Goal: Information Seeking & Learning: Learn about a topic

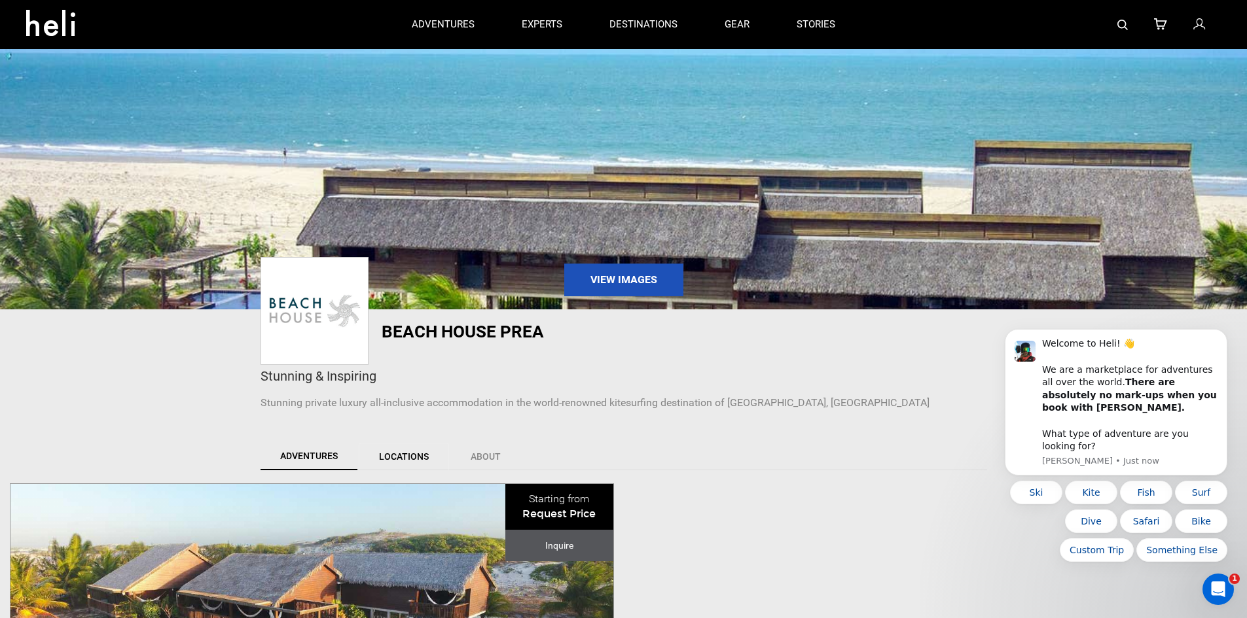
click at [428, 456] on link "Locations" at bounding box center [404, 456] width 90 height 27
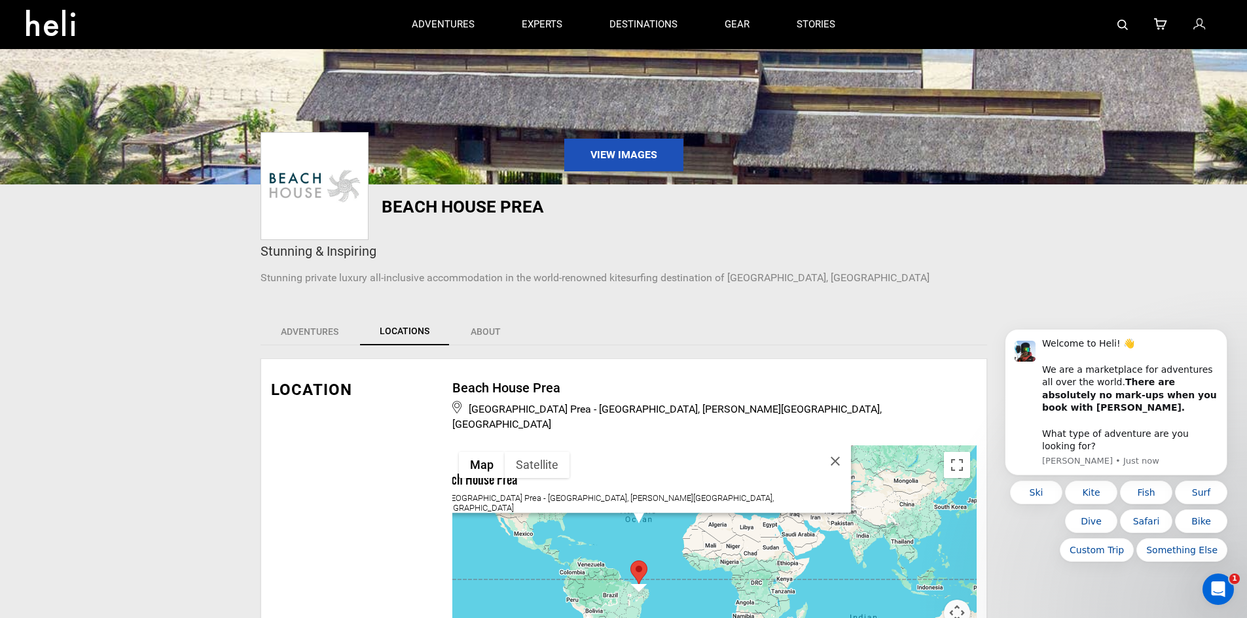
scroll to position [131, 0]
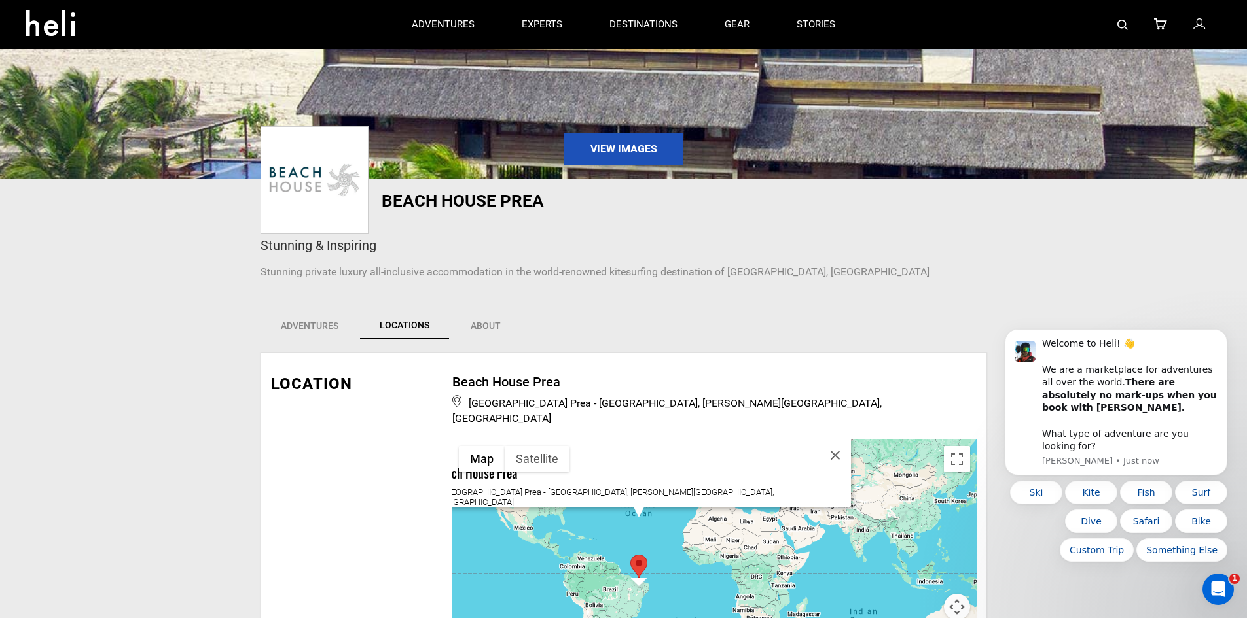
click at [668, 565] on div "[GEOGRAPHIC_DATA] [GEOGRAPHIC_DATA] Prea - [GEOGRAPHIC_DATA], [PERSON_NAME][GEO…" at bounding box center [714, 538] width 524 height 196
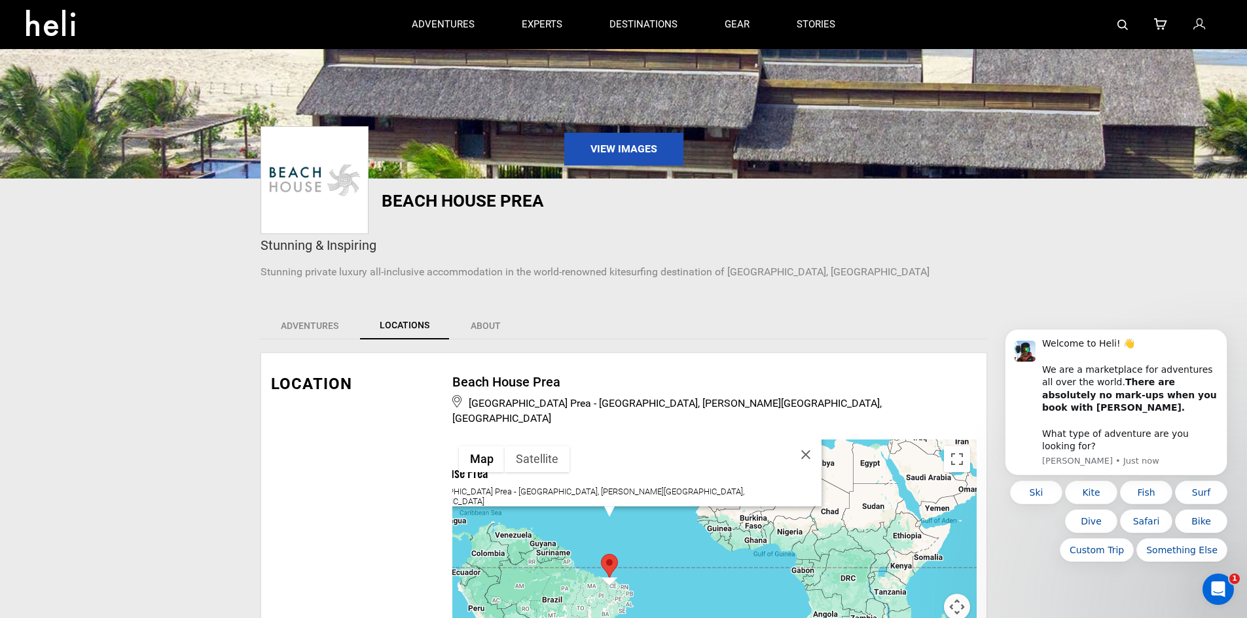
click at [658, 563] on div "[GEOGRAPHIC_DATA] [GEOGRAPHIC_DATA] Prea - [GEOGRAPHIC_DATA], [PERSON_NAME][GEO…" at bounding box center [714, 538] width 524 height 196
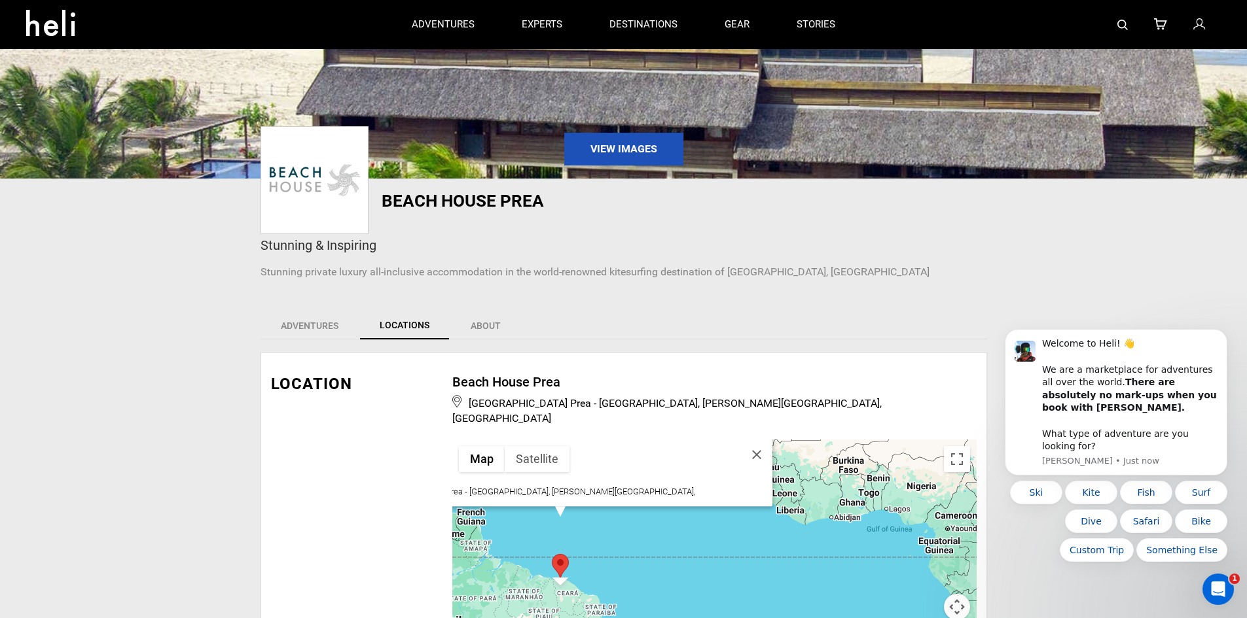
click at [605, 566] on div "[GEOGRAPHIC_DATA] [GEOGRAPHIC_DATA] Prea - [GEOGRAPHIC_DATA], [PERSON_NAME][GEO…" at bounding box center [714, 538] width 524 height 196
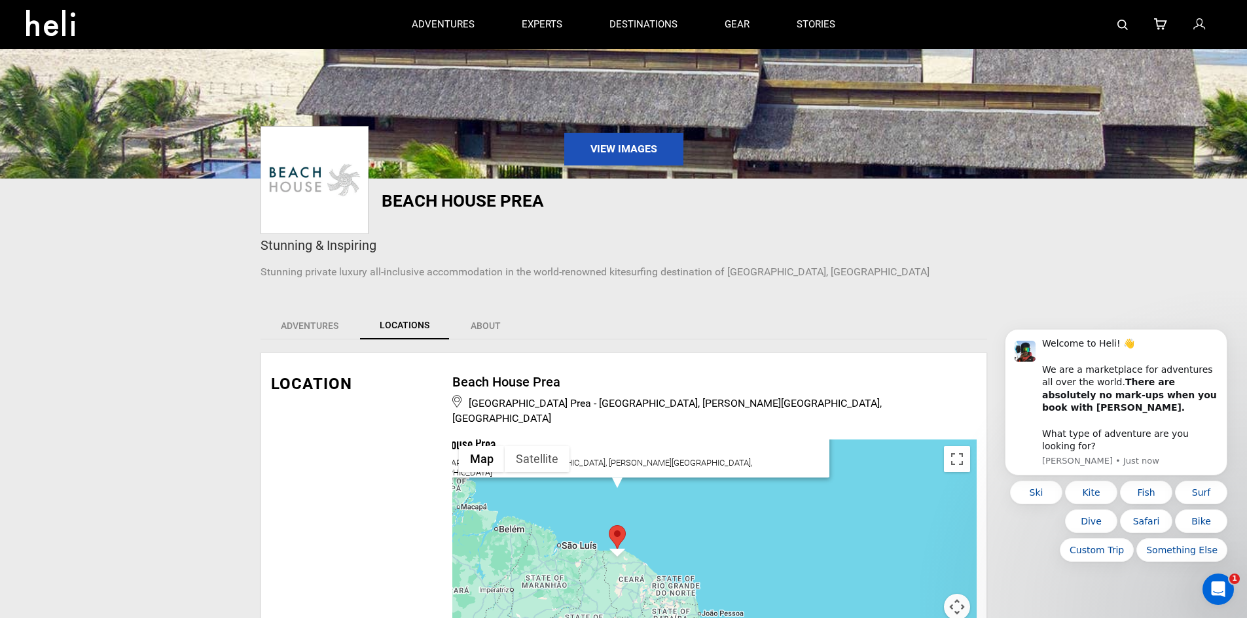
drag, startPoint x: 556, startPoint y: 574, endPoint x: 716, endPoint y: 534, distance: 165.2
click at [716, 534] on div "[GEOGRAPHIC_DATA] [GEOGRAPHIC_DATA] Prea - [GEOGRAPHIC_DATA], [PERSON_NAME][GEO…" at bounding box center [714, 538] width 524 height 196
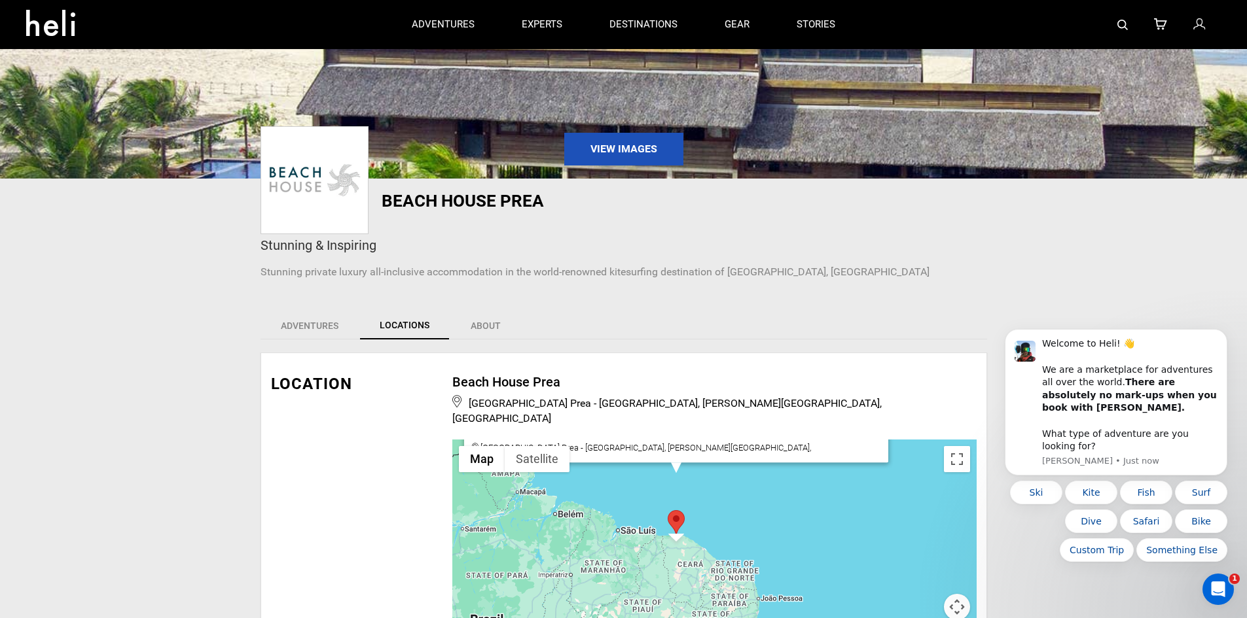
click at [710, 535] on div "[GEOGRAPHIC_DATA] [GEOGRAPHIC_DATA] Prea - [GEOGRAPHIC_DATA], [PERSON_NAME][GEO…" at bounding box center [714, 538] width 524 height 196
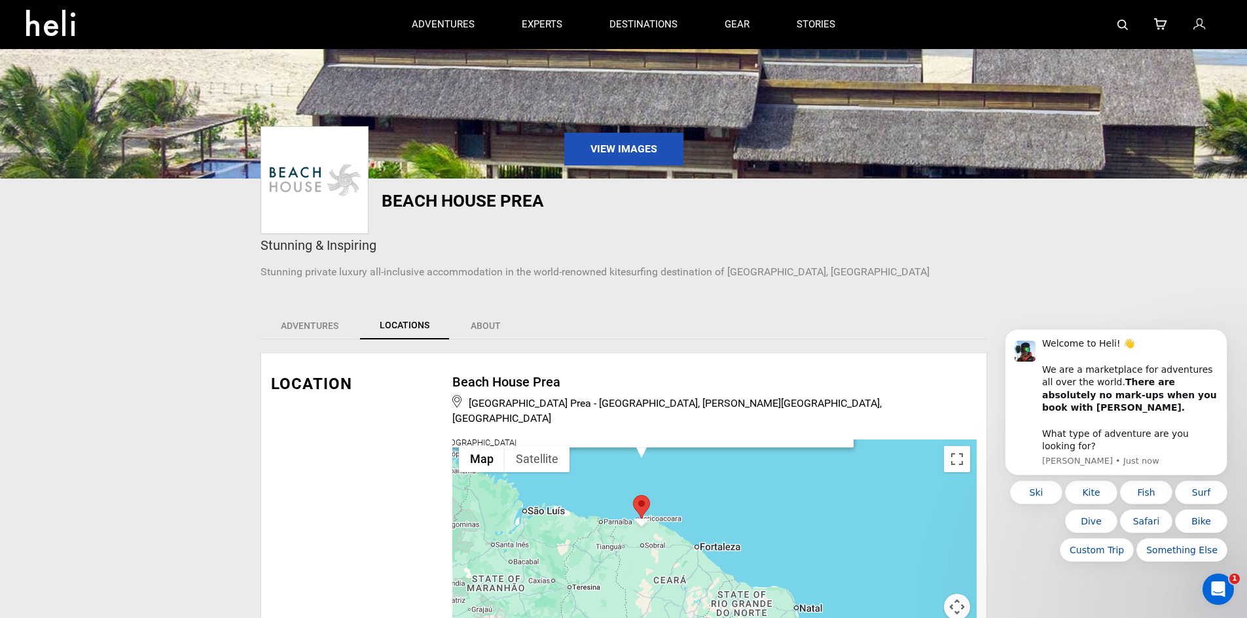
click at [654, 538] on div "[GEOGRAPHIC_DATA] [GEOGRAPHIC_DATA] Prea - [GEOGRAPHIC_DATA], [PERSON_NAME][GEO…" at bounding box center [714, 538] width 524 height 196
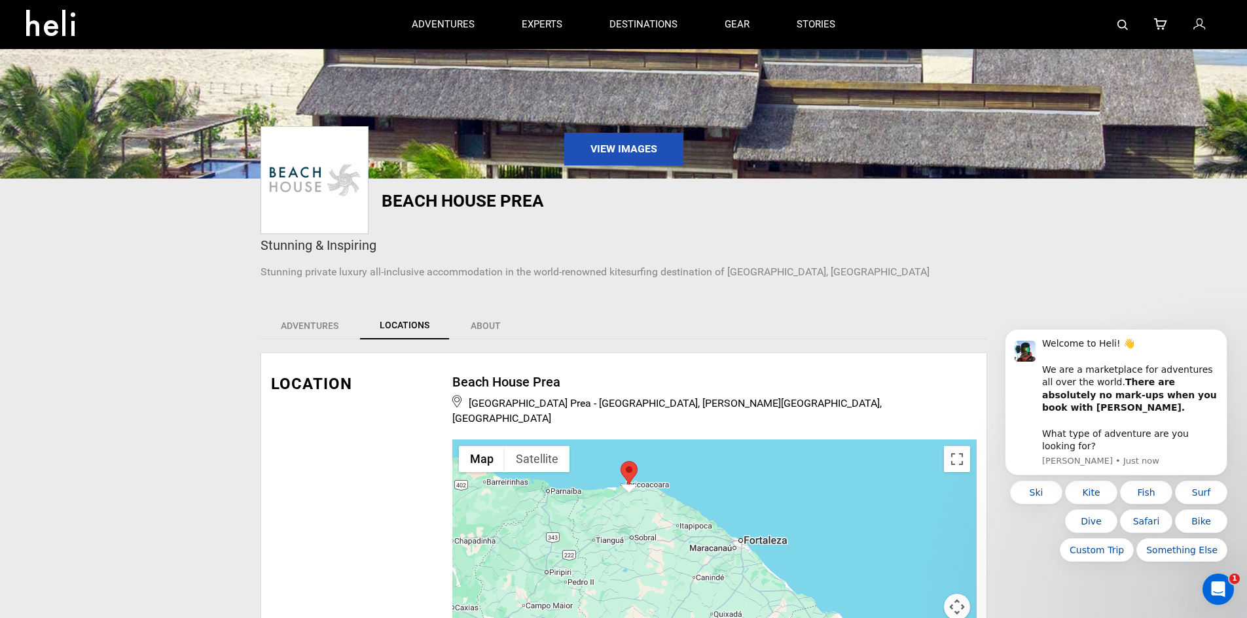
click at [598, 527] on div "[GEOGRAPHIC_DATA] [GEOGRAPHIC_DATA] Prea - [GEOGRAPHIC_DATA], [PERSON_NAME][GEO…" at bounding box center [714, 538] width 524 height 196
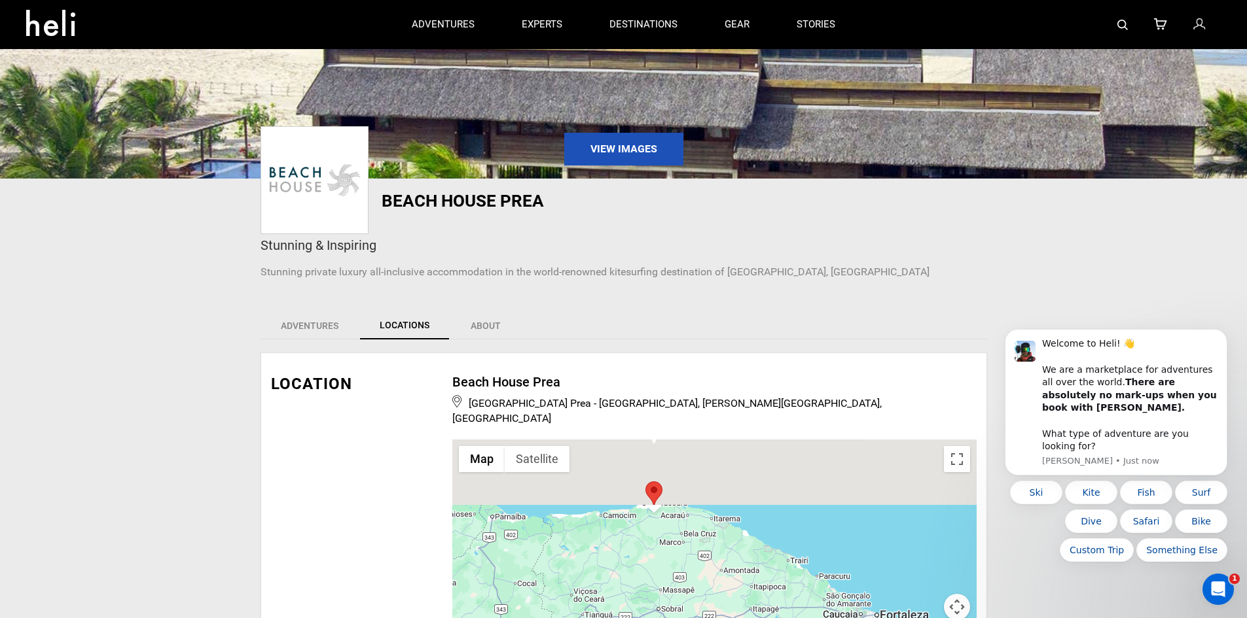
drag, startPoint x: 645, startPoint y: 480, endPoint x: 639, endPoint y: 558, distance: 78.1
click at [638, 563] on div "[GEOGRAPHIC_DATA] [GEOGRAPHIC_DATA] Prea - [GEOGRAPHIC_DATA], [PERSON_NAME][GEO…" at bounding box center [714, 538] width 524 height 196
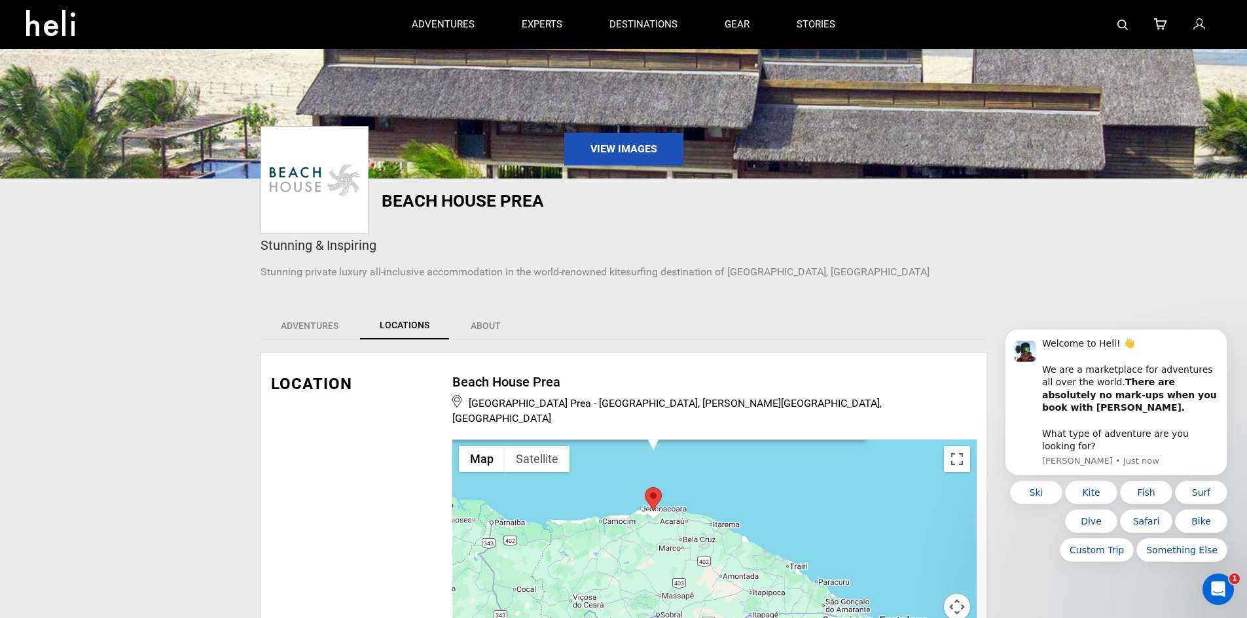
click at [649, 525] on div "[GEOGRAPHIC_DATA] [GEOGRAPHIC_DATA] Prea - [GEOGRAPHIC_DATA], [PERSON_NAME][GEO…" at bounding box center [714, 538] width 524 height 196
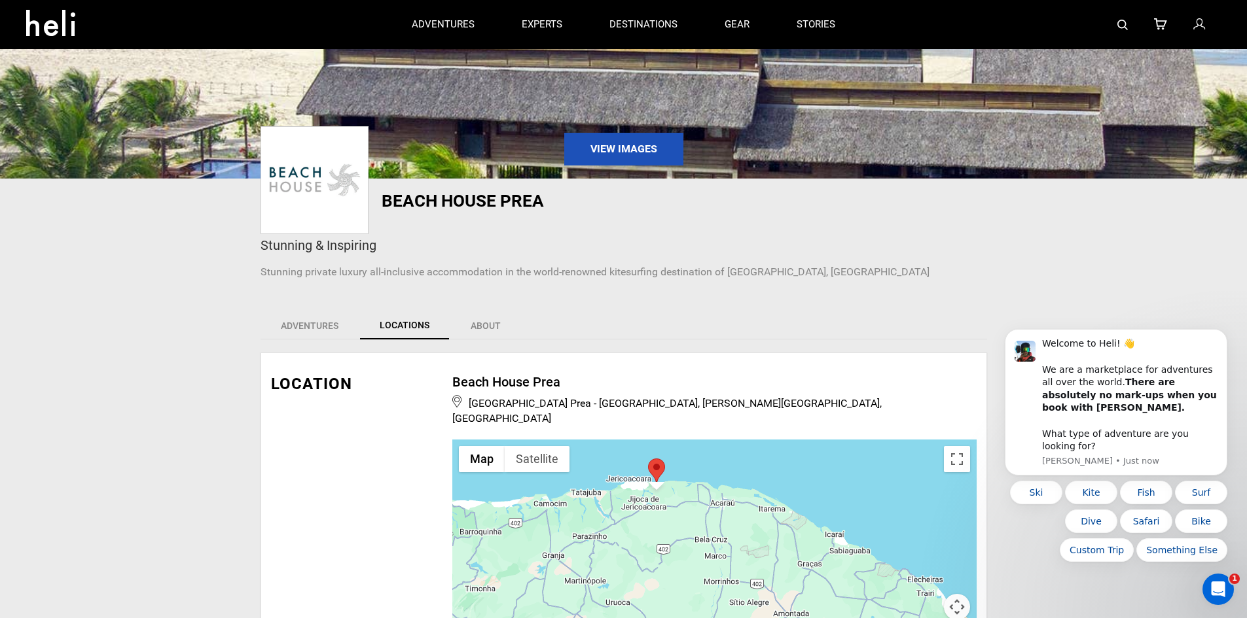
click at [674, 490] on div "[GEOGRAPHIC_DATA] [GEOGRAPHIC_DATA] Prea - [GEOGRAPHIC_DATA], [PERSON_NAME][GEO…" at bounding box center [714, 538] width 524 height 196
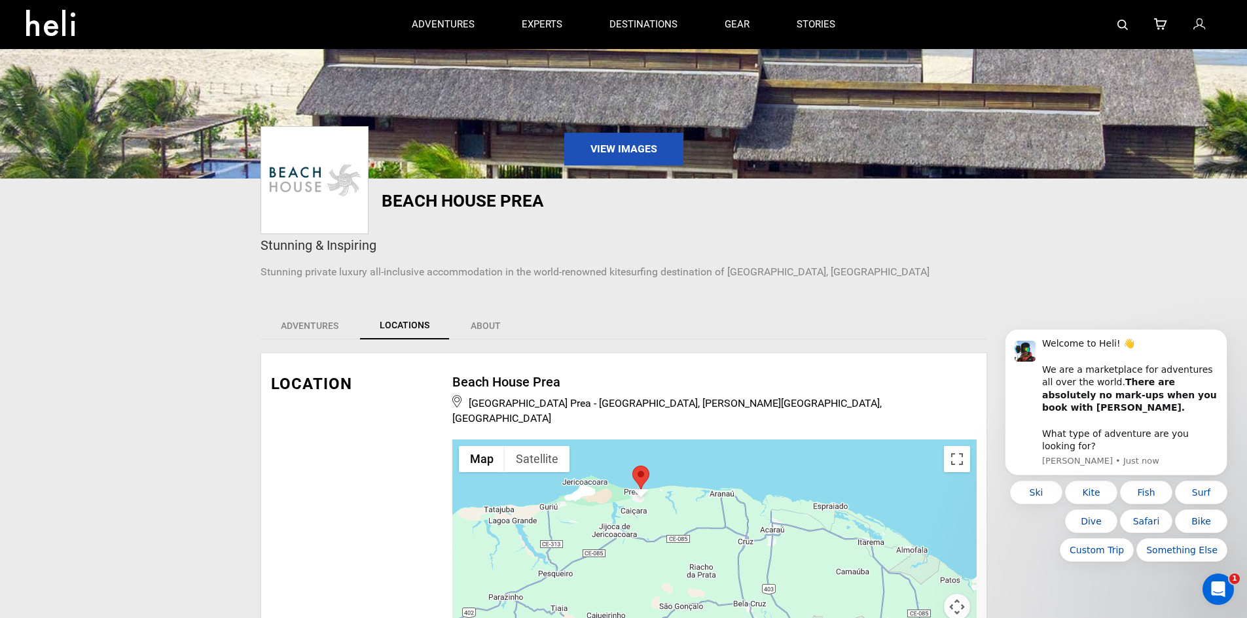
drag, startPoint x: 682, startPoint y: 469, endPoint x: 676, endPoint y: 493, distance: 25.1
click at [683, 500] on div "[GEOGRAPHIC_DATA] [GEOGRAPHIC_DATA] Prea - [GEOGRAPHIC_DATA], [PERSON_NAME][GEO…" at bounding box center [714, 538] width 524 height 196
click at [673, 489] on div "[GEOGRAPHIC_DATA] [GEOGRAPHIC_DATA] Prea - [GEOGRAPHIC_DATA], [PERSON_NAME][GEO…" at bounding box center [714, 538] width 524 height 196
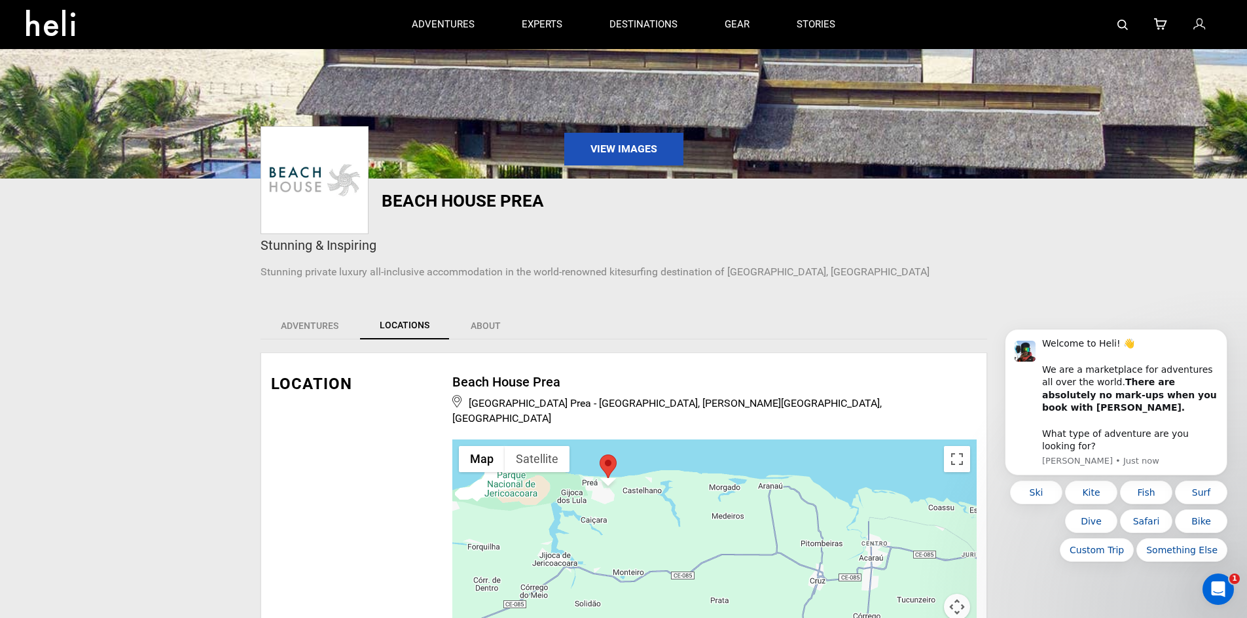
click at [646, 482] on div "[GEOGRAPHIC_DATA] [GEOGRAPHIC_DATA] Prea - [GEOGRAPHIC_DATA], [PERSON_NAME][GEO…" at bounding box center [714, 538] width 524 height 196
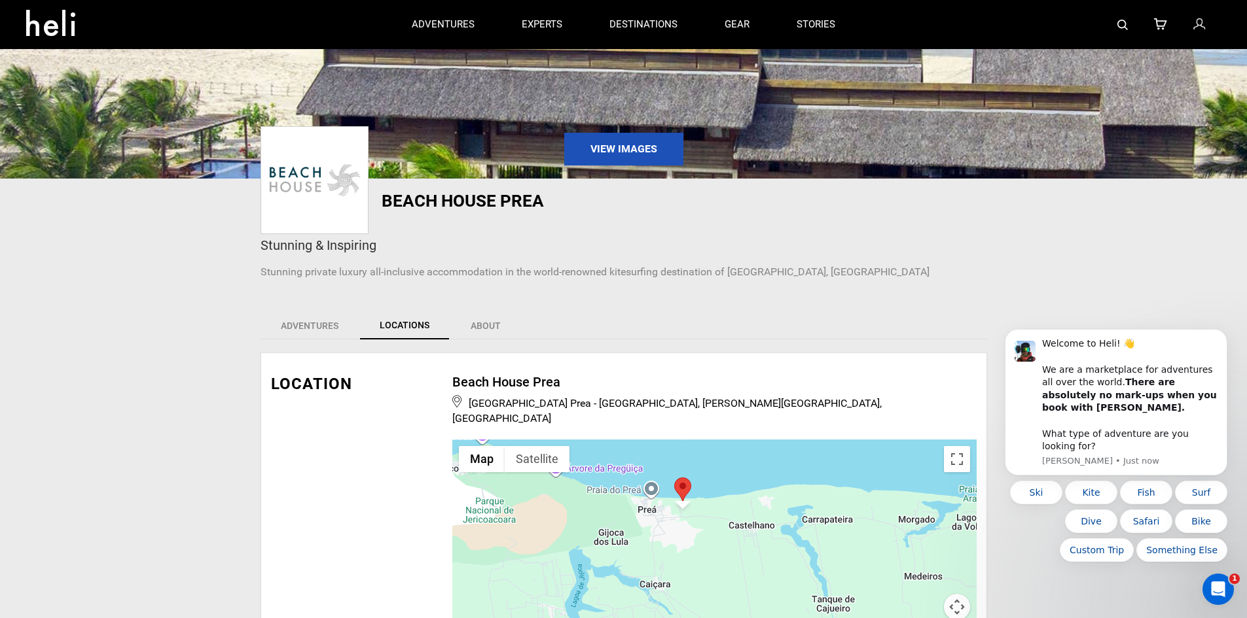
drag, startPoint x: 601, startPoint y: 489, endPoint x: 716, endPoint y: 531, distance: 123.2
click at [716, 531] on div "[GEOGRAPHIC_DATA] [GEOGRAPHIC_DATA] Prea - [GEOGRAPHIC_DATA], [PERSON_NAME][GEO…" at bounding box center [714, 538] width 524 height 196
click at [703, 526] on div "[GEOGRAPHIC_DATA] [GEOGRAPHIC_DATA] Prea - [GEOGRAPHIC_DATA], [PERSON_NAME][GEO…" at bounding box center [714, 538] width 524 height 196
click at [703, 525] on div "[GEOGRAPHIC_DATA] [GEOGRAPHIC_DATA] Prea - [GEOGRAPHIC_DATA], [PERSON_NAME][GEO…" at bounding box center [714, 538] width 524 height 196
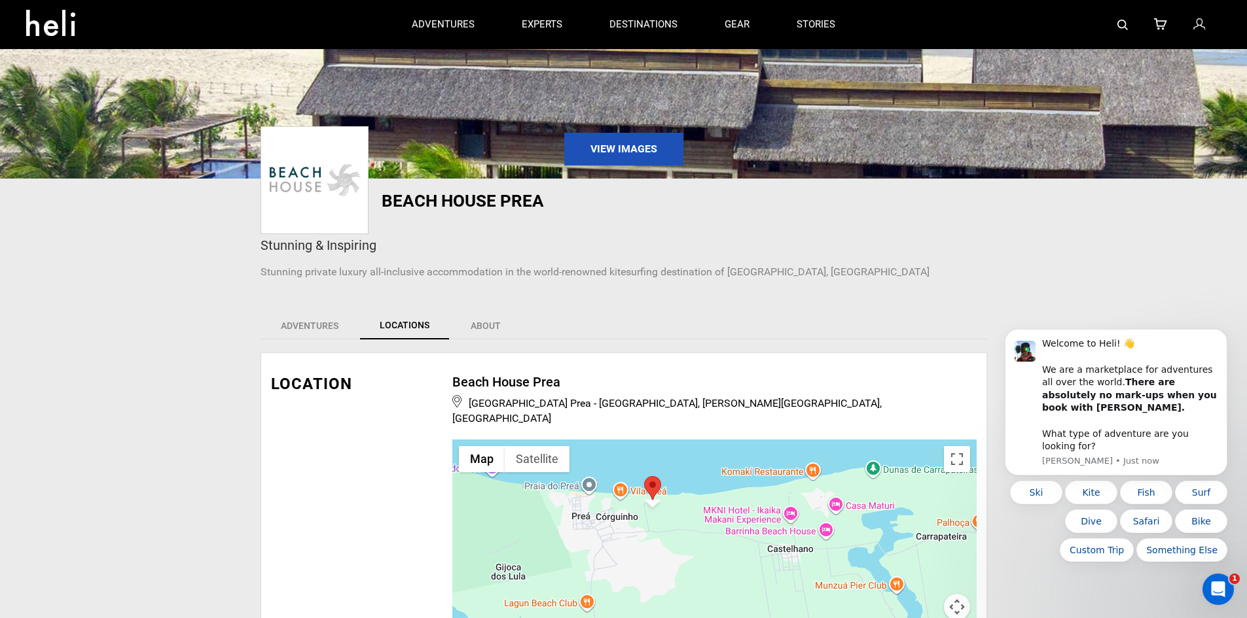
drag, startPoint x: 694, startPoint y: 484, endPoint x: 682, endPoint y: 523, distance: 40.8
click at [682, 523] on div "[GEOGRAPHIC_DATA] [GEOGRAPHIC_DATA] Prea - [GEOGRAPHIC_DATA], [PERSON_NAME][GEO…" at bounding box center [714, 538] width 524 height 196
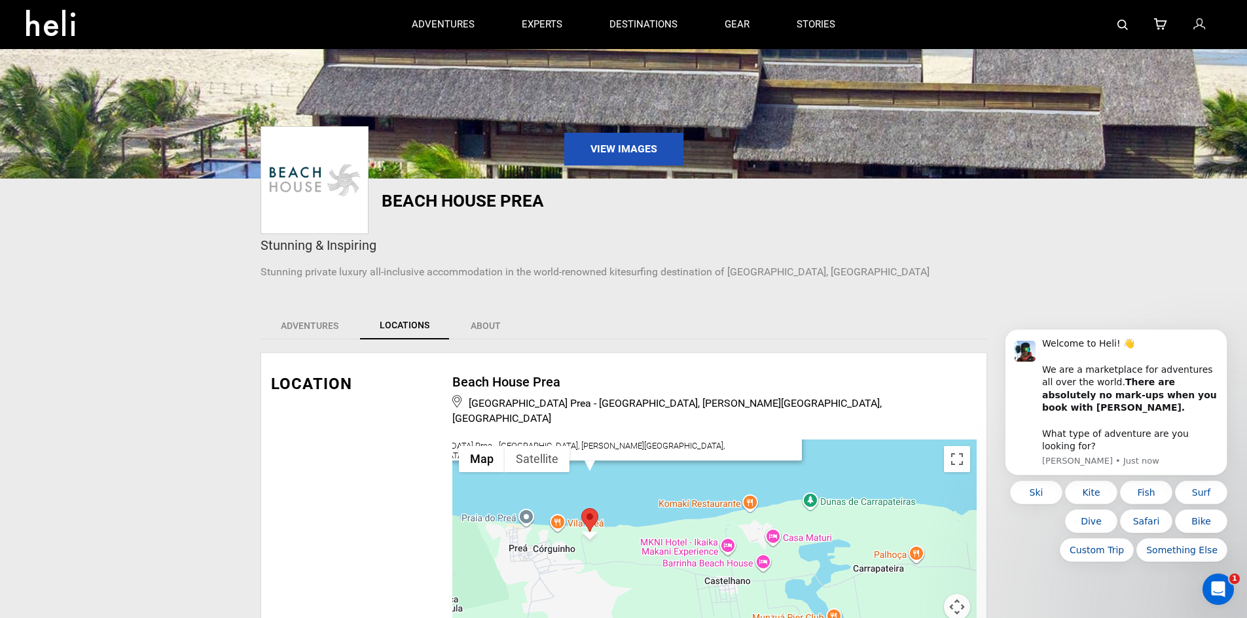
drag, startPoint x: 803, startPoint y: 483, endPoint x: 741, endPoint y: 515, distance: 69.9
click at [741, 515] on div "[GEOGRAPHIC_DATA] [GEOGRAPHIC_DATA] Prea - [GEOGRAPHIC_DATA], [PERSON_NAME][GEO…" at bounding box center [714, 538] width 524 height 196
click at [695, 516] on div "[GEOGRAPHIC_DATA] [GEOGRAPHIC_DATA] Prea - [GEOGRAPHIC_DATA], [PERSON_NAME][GEO…" at bounding box center [714, 538] width 524 height 196
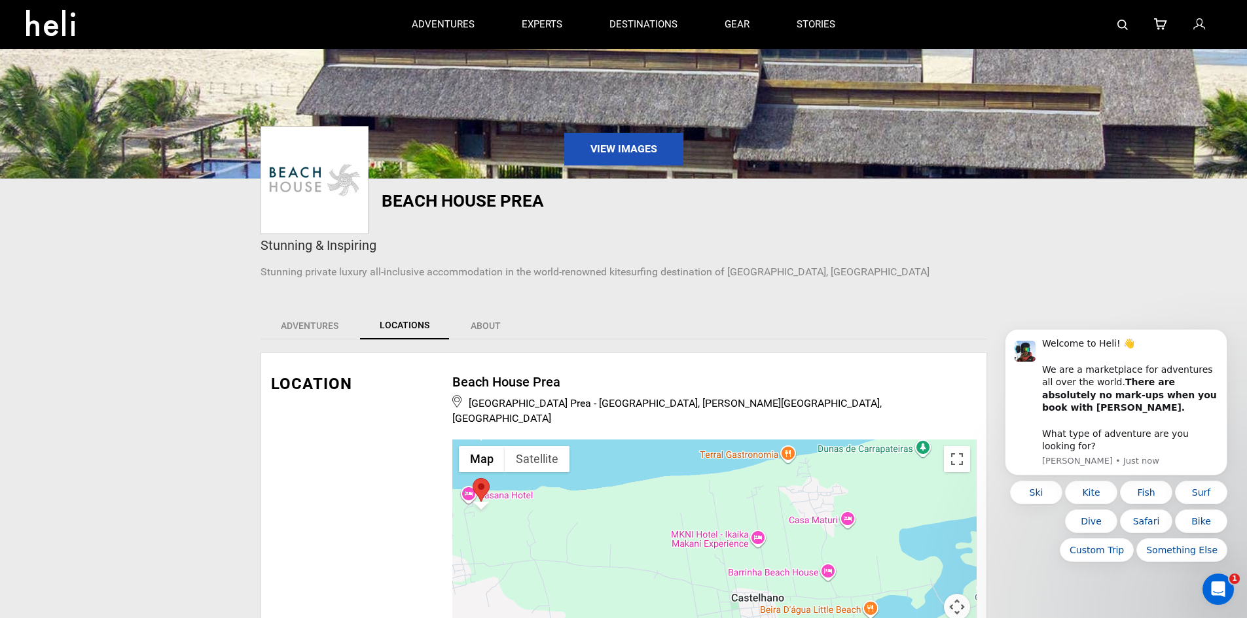
drag, startPoint x: 746, startPoint y: 524, endPoint x: 737, endPoint y: 489, distance: 35.7
click at [737, 489] on div "[GEOGRAPHIC_DATA] [GEOGRAPHIC_DATA] Prea - [GEOGRAPHIC_DATA], [PERSON_NAME][GEO…" at bounding box center [714, 538] width 524 height 196
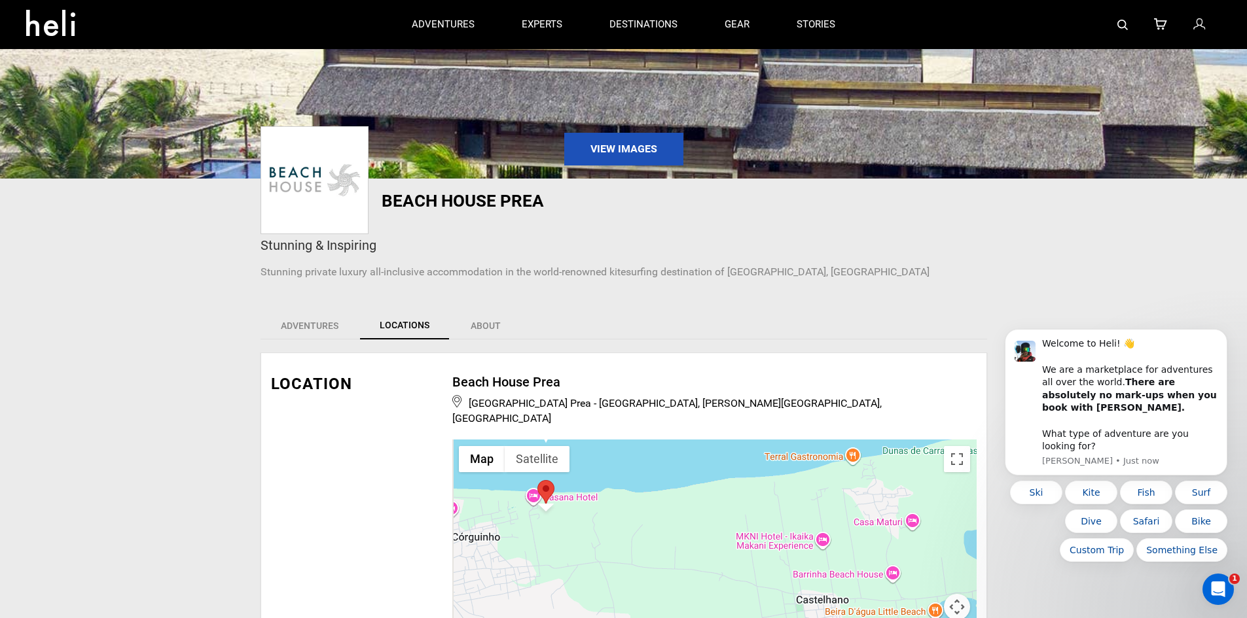
drag, startPoint x: 642, startPoint y: 497, endPoint x: 744, endPoint y: 493, distance: 102.1
click at [744, 493] on div "[GEOGRAPHIC_DATA] [GEOGRAPHIC_DATA] Prea - [GEOGRAPHIC_DATA], [PERSON_NAME][GEO…" at bounding box center [714, 538] width 524 height 196
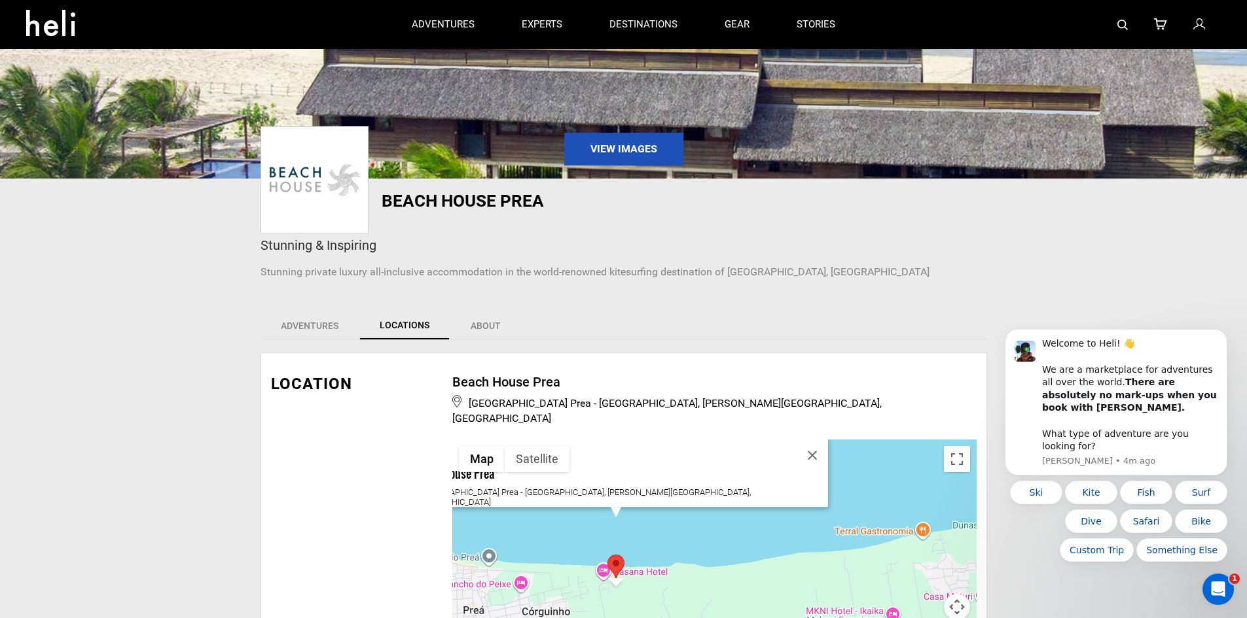
drag, startPoint x: 854, startPoint y: 383, endPoint x: 857, endPoint y: 339, distance: 44.6
click at [857, 339] on div "View Images [GEOGRAPHIC_DATA] Stunning & Inspiring Stunning private luxury all-…" at bounding box center [623, 135] width 1247 height 436
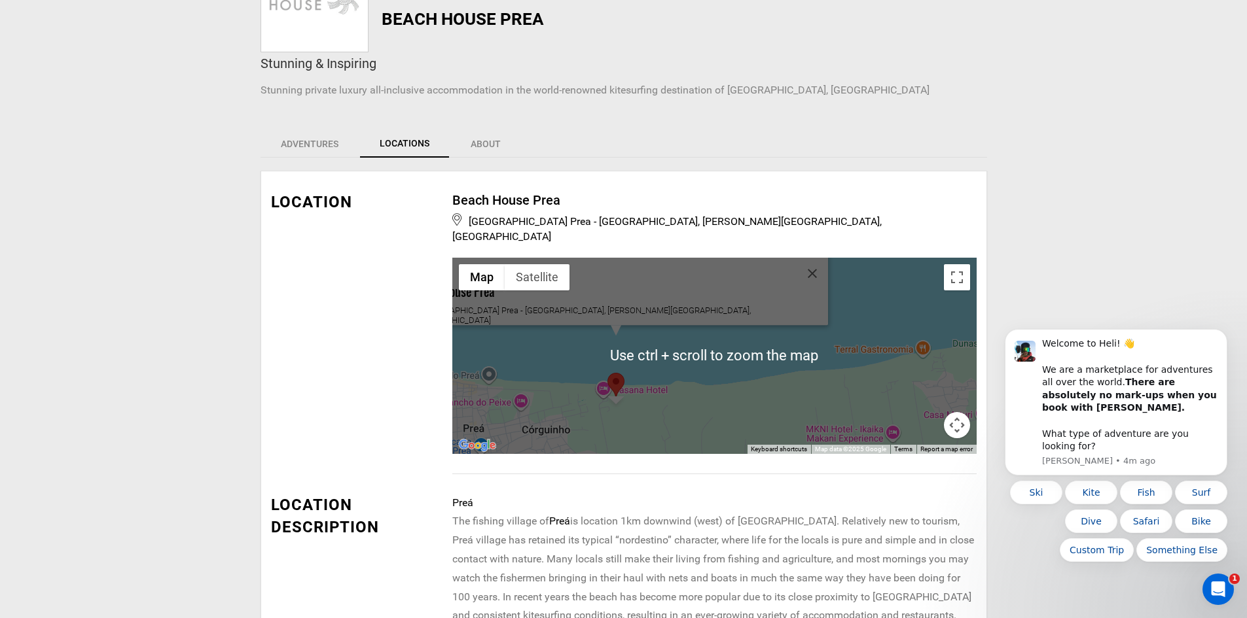
scroll to position [327, 0]
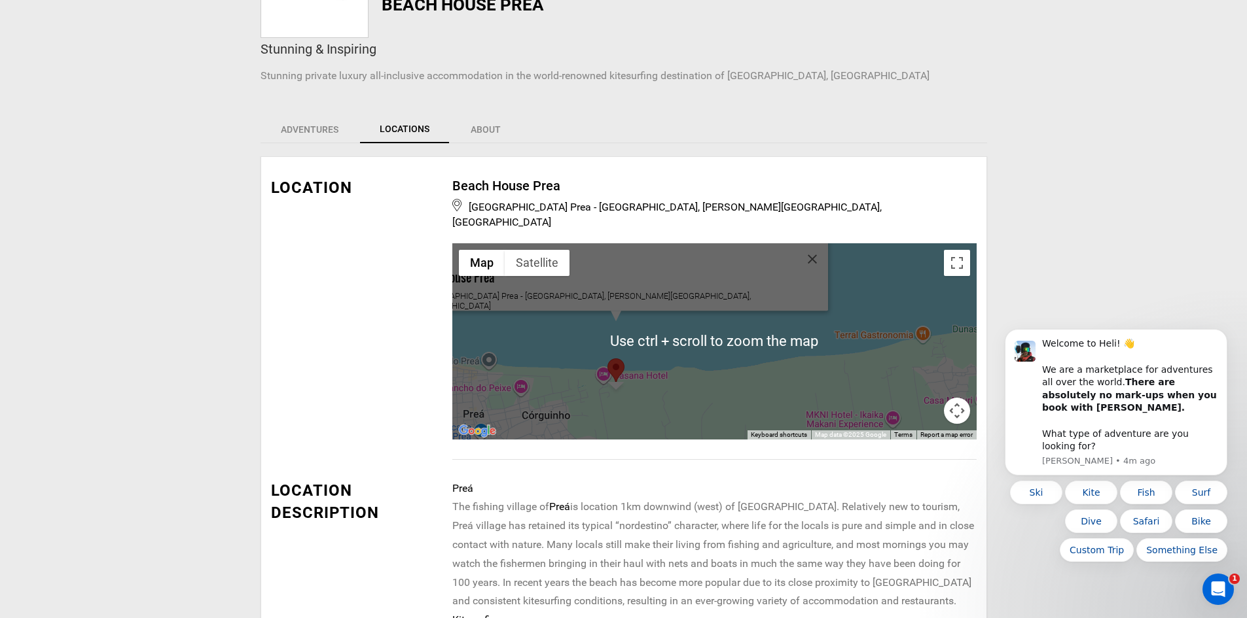
click at [815, 366] on div "[GEOGRAPHIC_DATA] [GEOGRAPHIC_DATA] Prea - [GEOGRAPHIC_DATA], [PERSON_NAME][GEO…" at bounding box center [714, 341] width 524 height 196
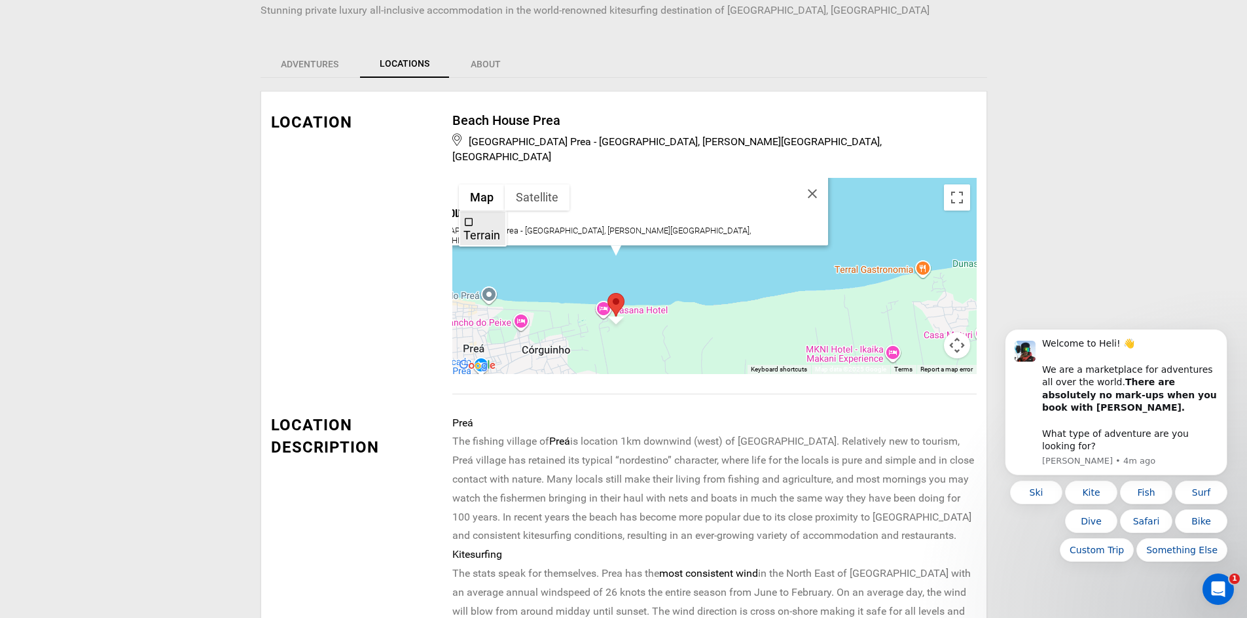
click at [472, 217] on span "Terrain" at bounding box center [468, 222] width 10 height 10
click at [951, 191] on button "Toggle fullscreen view" at bounding box center [957, 198] width 26 height 26
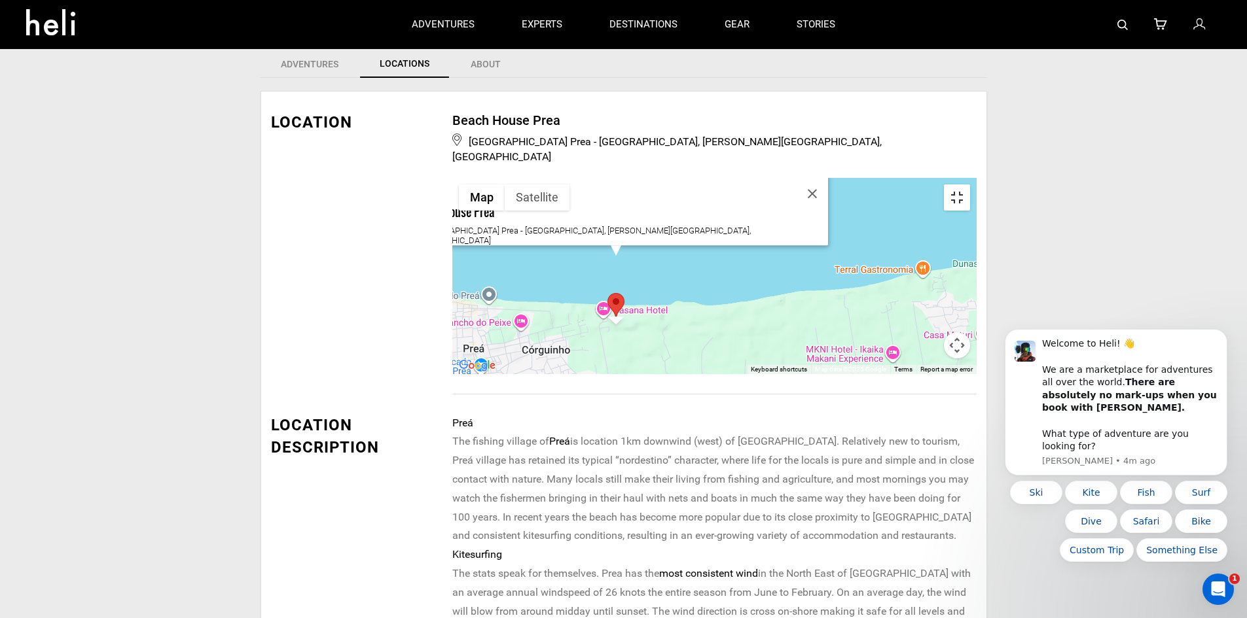
scroll to position [0, 0]
